Goal: Find specific page/section: Find specific page/section

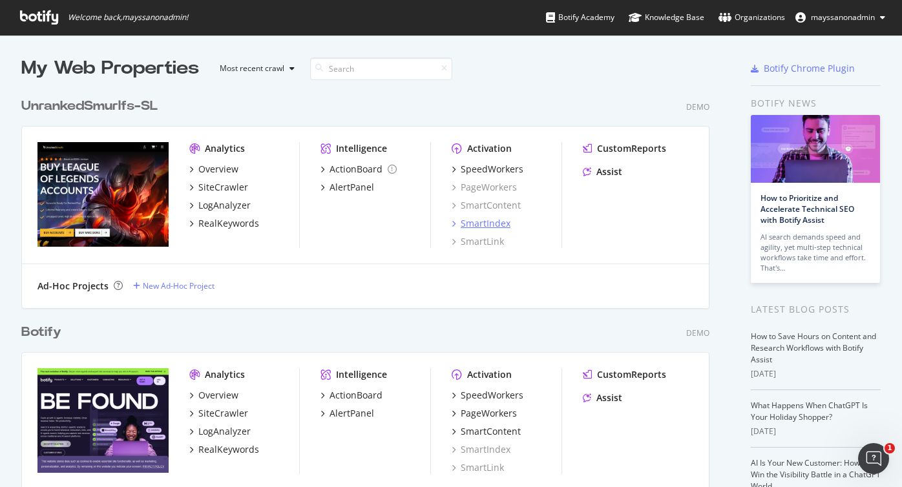
click at [474, 222] on div "SmartIndex" at bounding box center [486, 223] width 50 height 13
